Goal: Information Seeking & Learning: Compare options

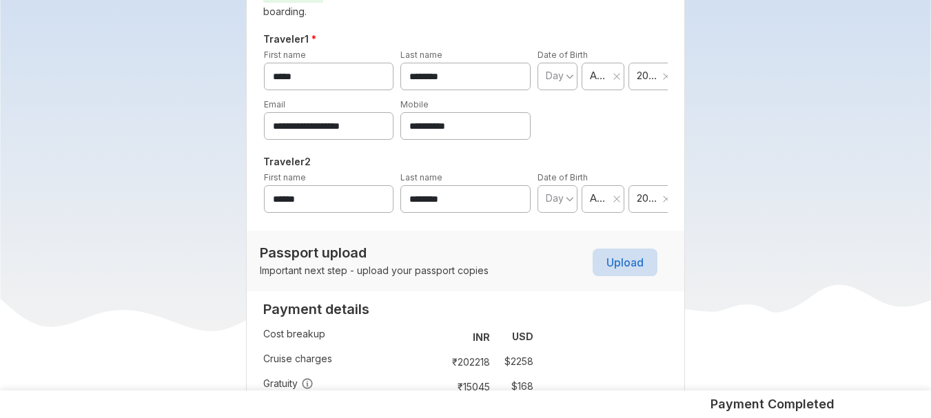
scroll to position [772, 0]
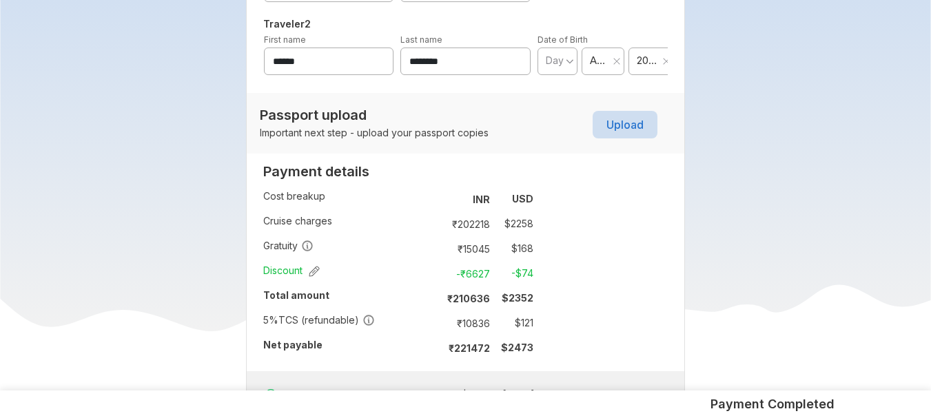
click at [471, 326] on td "₹ 10836" at bounding box center [467, 323] width 58 height 19
copy td "10836"
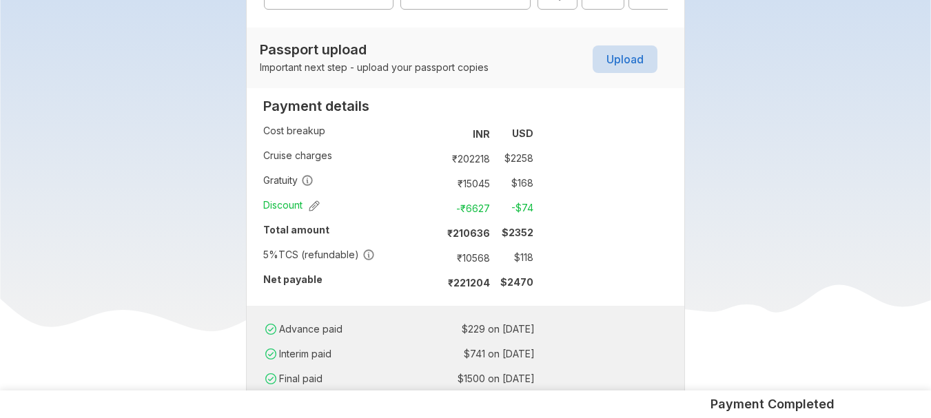
scroll to position [850, 0]
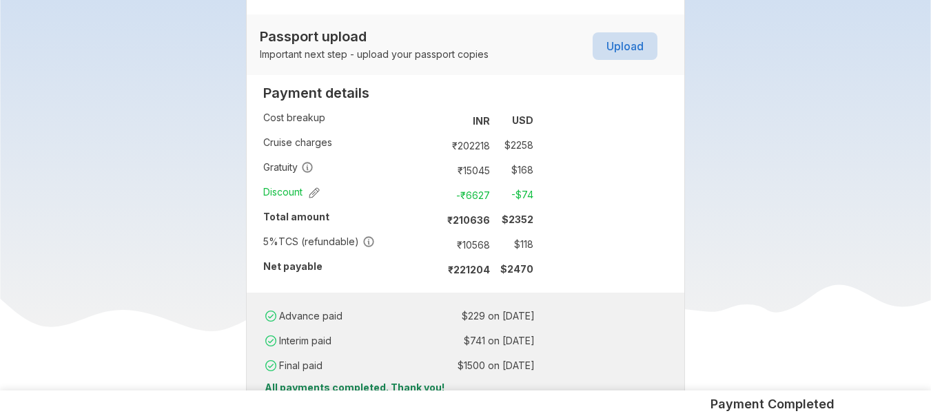
click at [474, 251] on td "₹ 10568" at bounding box center [467, 244] width 58 height 19
copy td "10568"
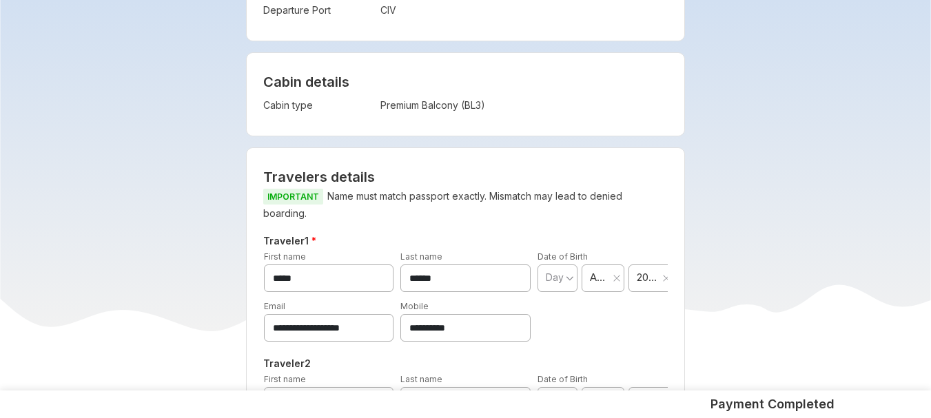
scroll to position [492, 0]
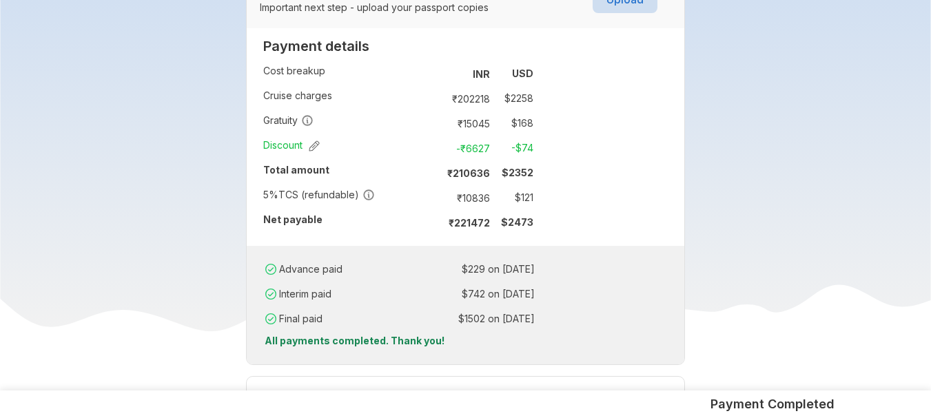
scroll to position [910, 0]
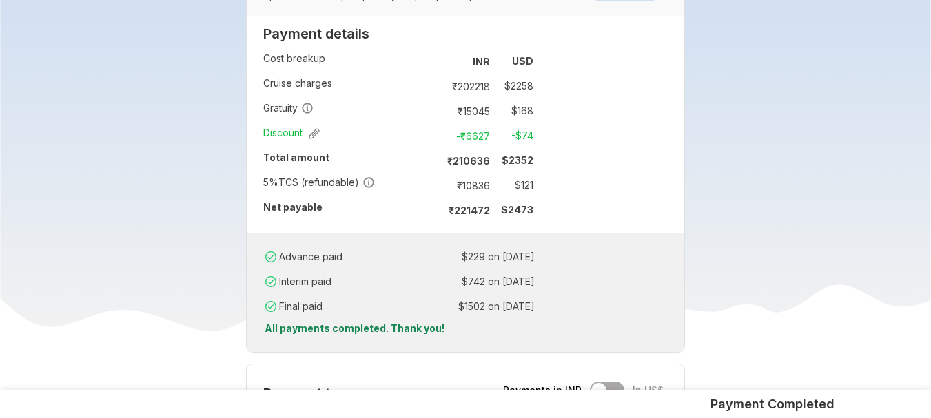
click at [486, 183] on td "₹ 10836" at bounding box center [467, 185] width 58 height 19
copy td "10836"
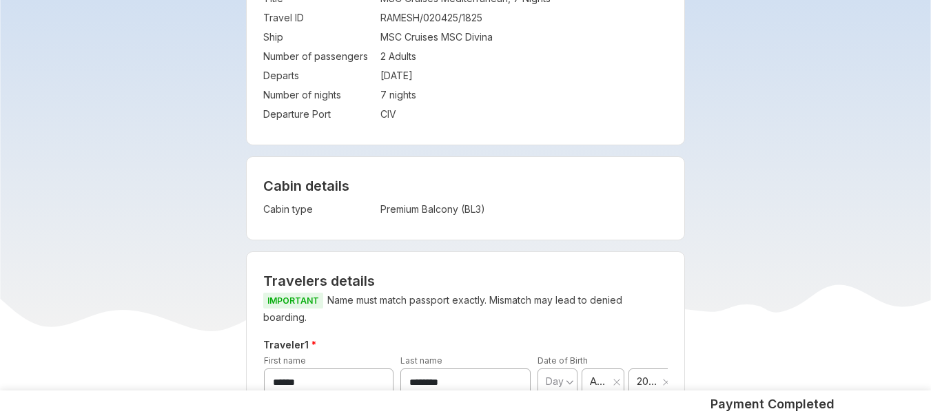
scroll to position [276, 0]
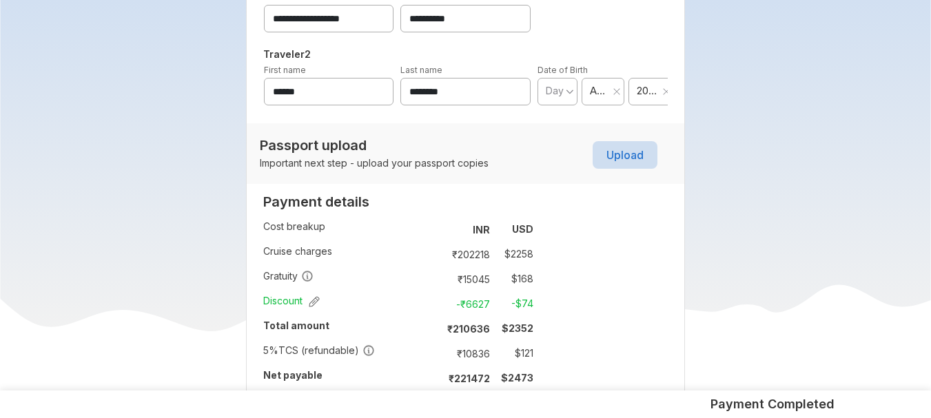
scroll to position [744, 0]
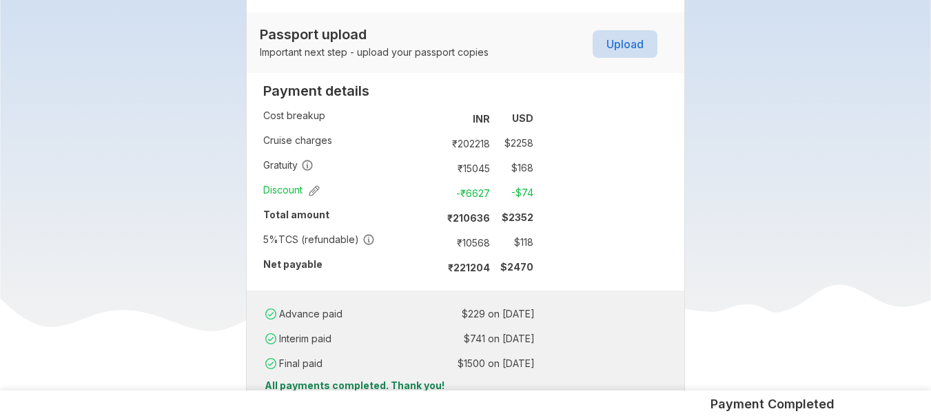
scroll to position [854, 0]
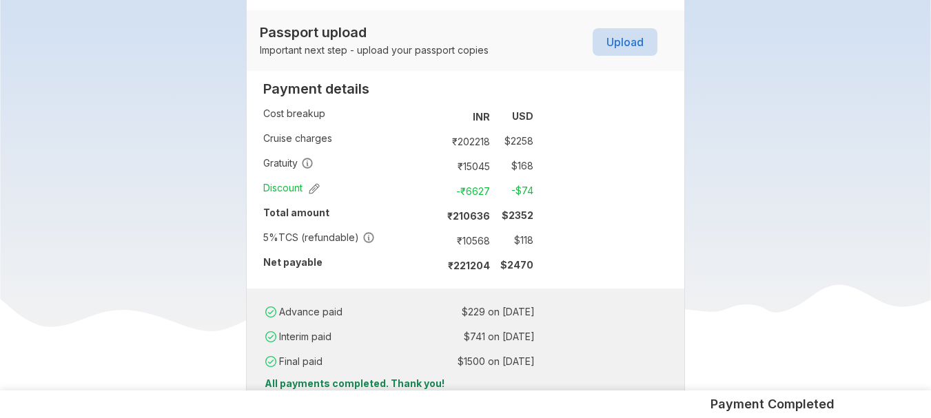
click at [484, 291] on div "Advance paid : $ 229 on [DATE] Interim paid : $ 741 on [DATE] Final paid : $ 15…" at bounding box center [466, 348] width 438 height 119
